Goal: Transaction & Acquisition: Purchase product/service

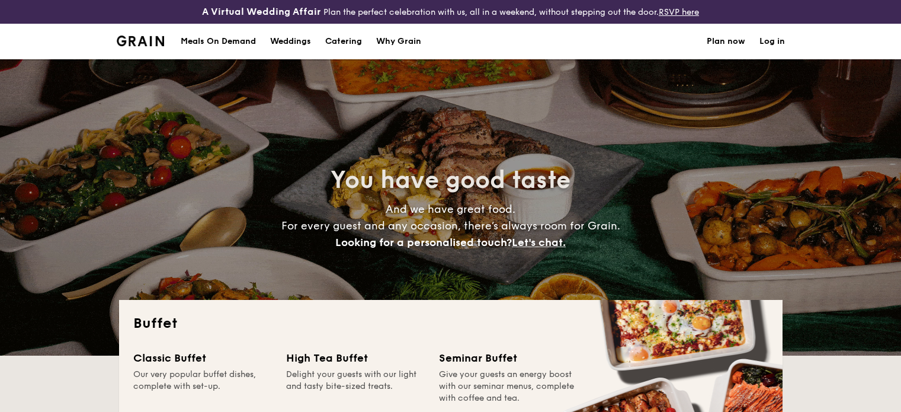
select select
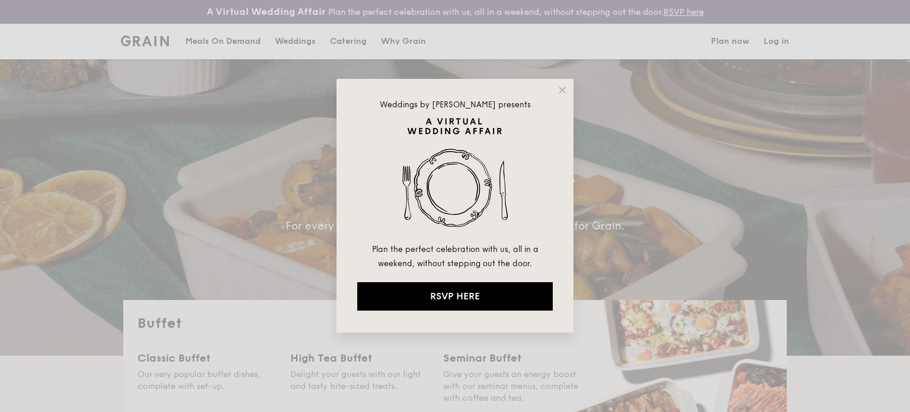
drag, startPoint x: 910, startPoint y: 28, endPoint x: 910, endPoint y: 44, distance: 16.6
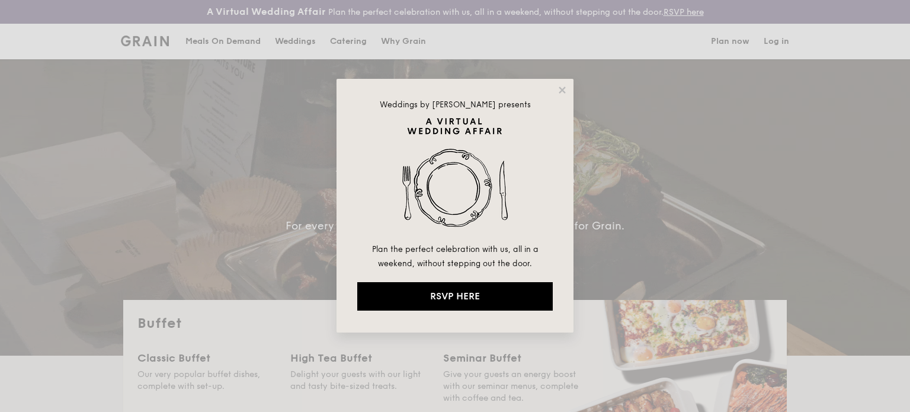
click at [901, 44] on div "Weddings by [PERSON_NAME] presents Plan the perfect celebration with us, all in…" at bounding box center [455, 206] width 910 height 412
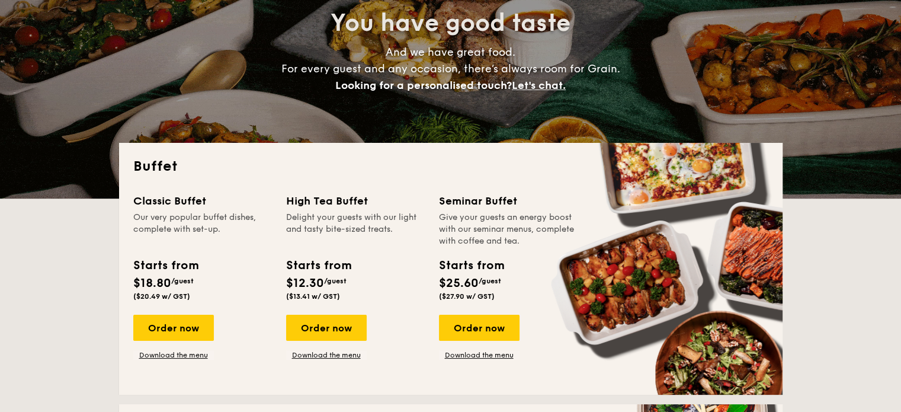
scroll to position [175, 0]
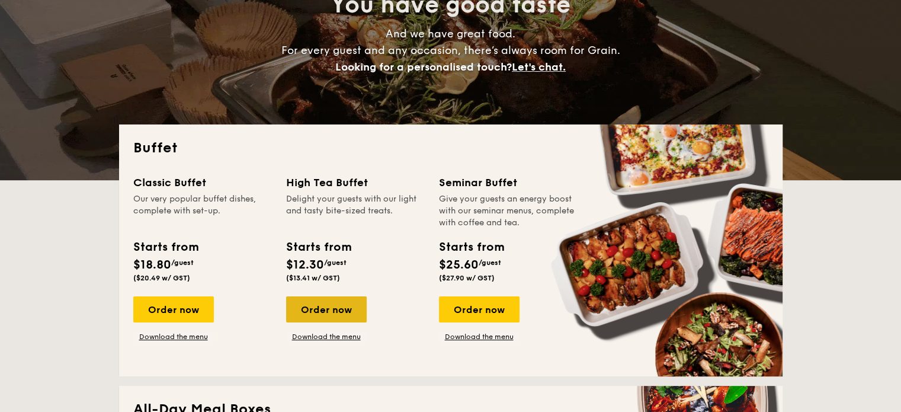
click at [326, 308] on div "Order now" at bounding box center [326, 309] width 81 height 26
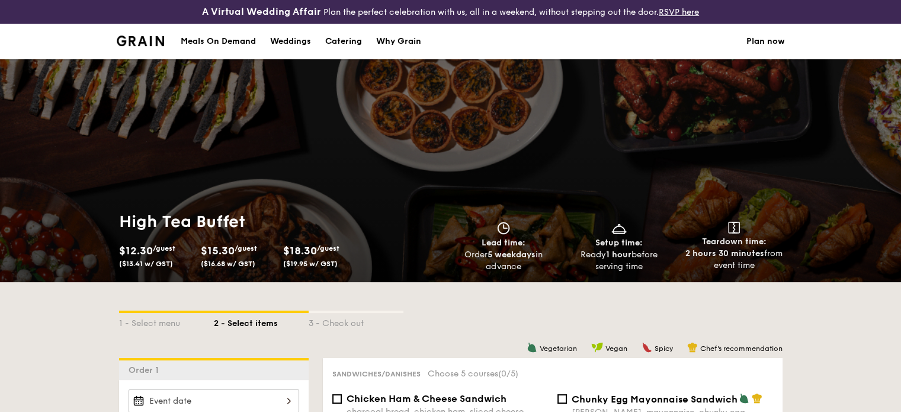
drag, startPoint x: 900, startPoint y: 63, endPoint x: 906, endPoint y: 88, distance: 26.2
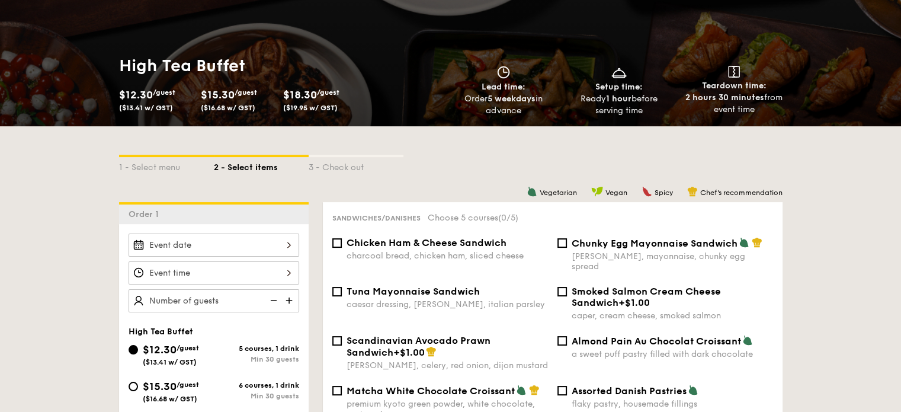
scroll to position [266, 0]
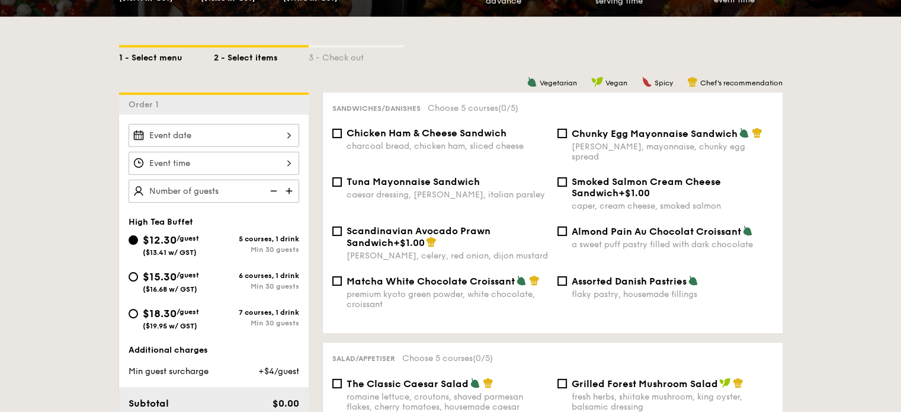
click at [166, 60] on div "1 - Select menu" at bounding box center [166, 55] width 95 height 17
select select
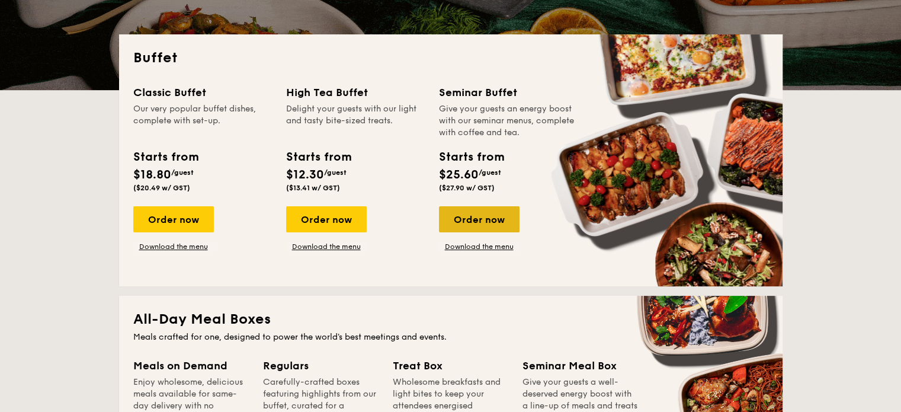
click at [486, 221] on div "Order now" at bounding box center [479, 219] width 81 height 26
